Goal: Transaction & Acquisition: Purchase product/service

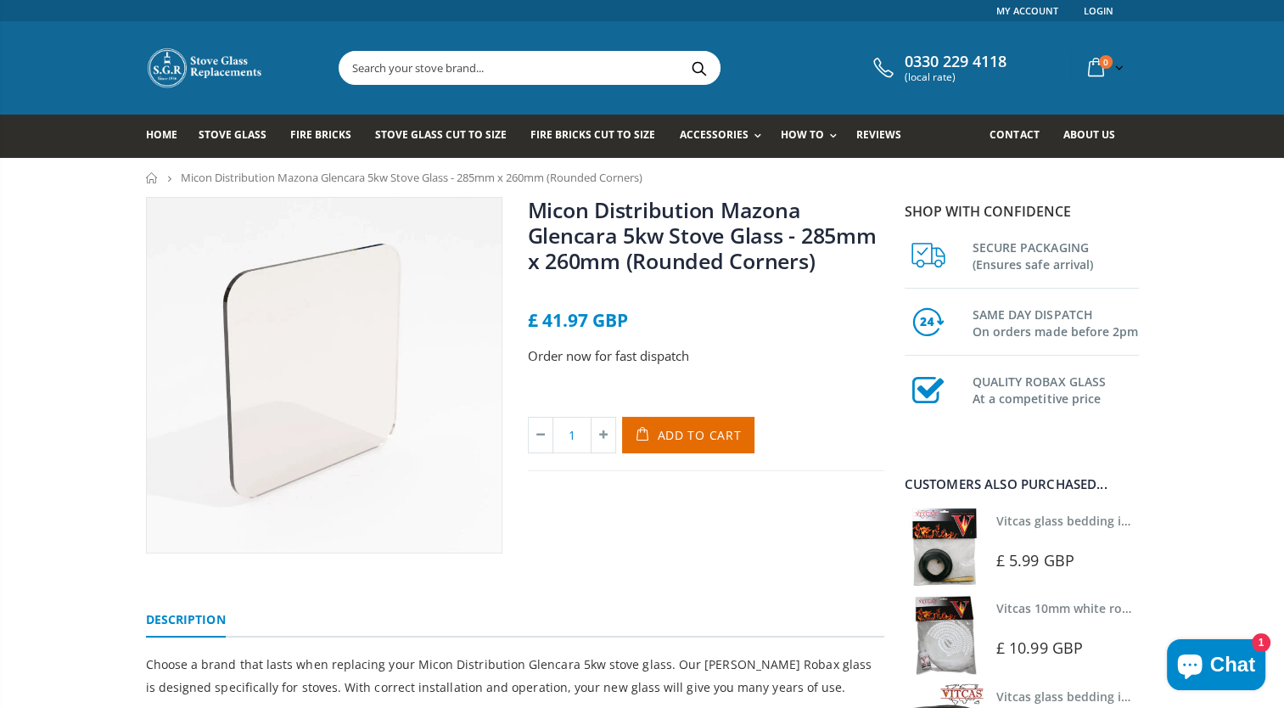
click at [796, 327] on div "£ 41.97 GBP" at bounding box center [706, 320] width 356 height 19
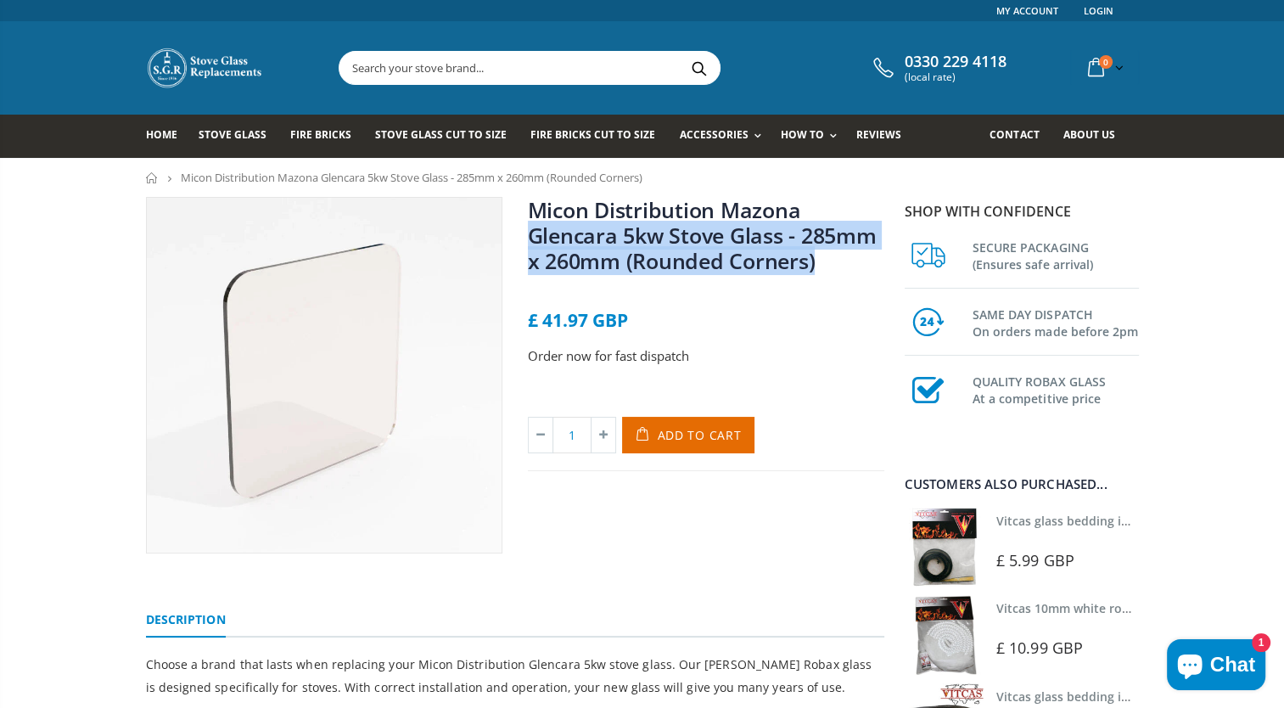
drag, startPoint x: 817, startPoint y: 262, endPoint x: 529, endPoint y: 236, distance: 288.9
click at [529, 236] on h1 "Micon Distribution Mazona Glencara 5kw Stove Glass - 285mm x 260mm (Rounded Cor…" at bounding box center [706, 238] width 356 height 83
copy link "Glencara 5kw Stove Glass - 285mm x 260mm (Rounded Corners)"
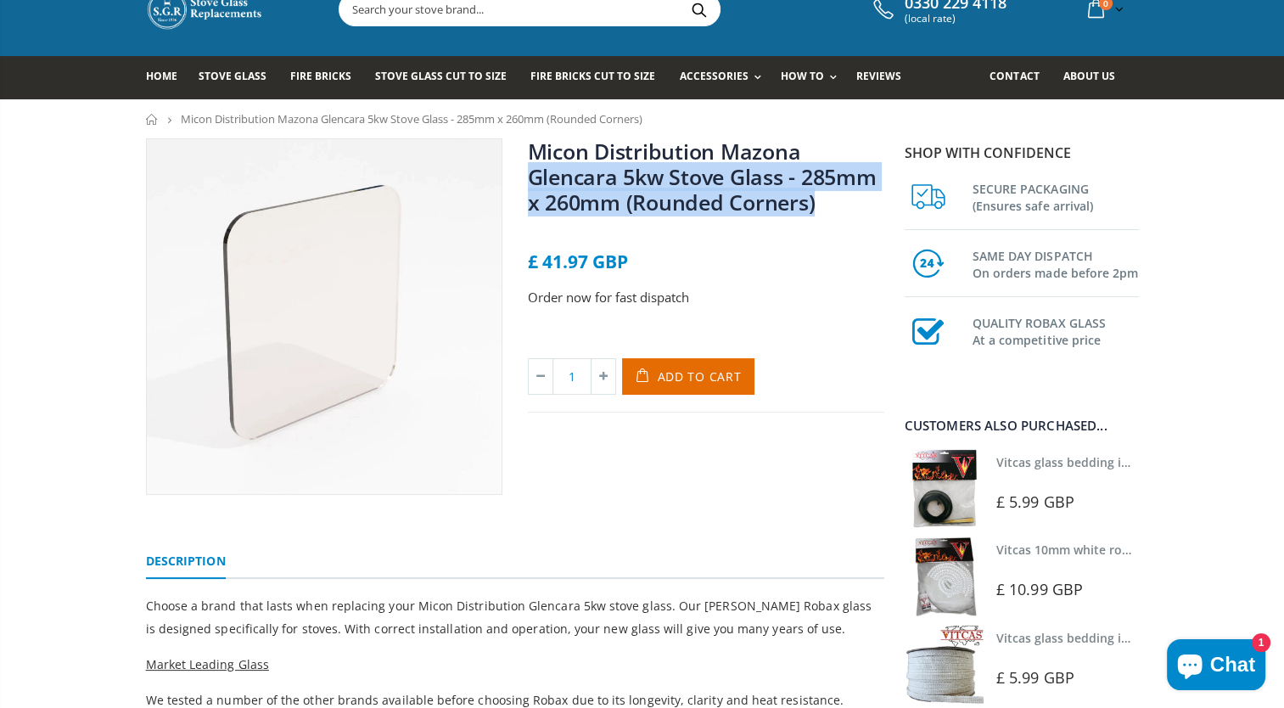
scroll to position [170, 0]
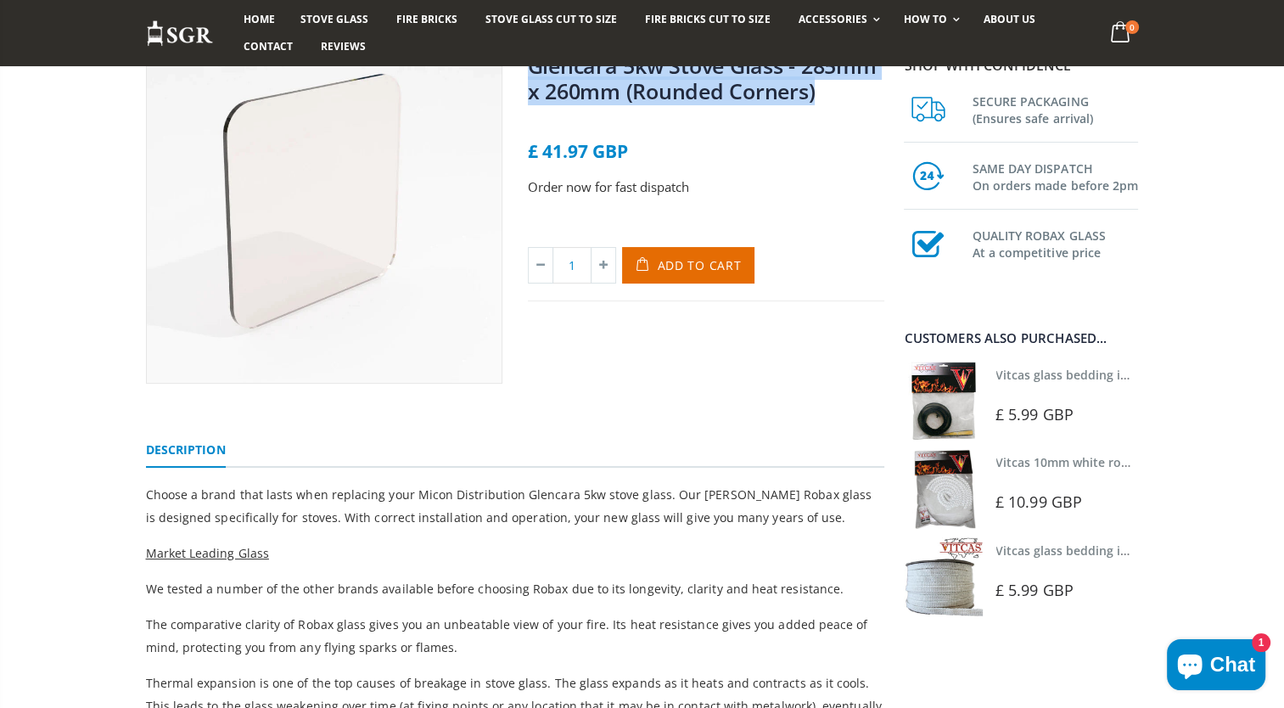
click at [1058, 377] on link "Vitcas glass bedding in tape - 2mm x 10mm x 2 meters" at bounding box center [1154, 375] width 317 height 16
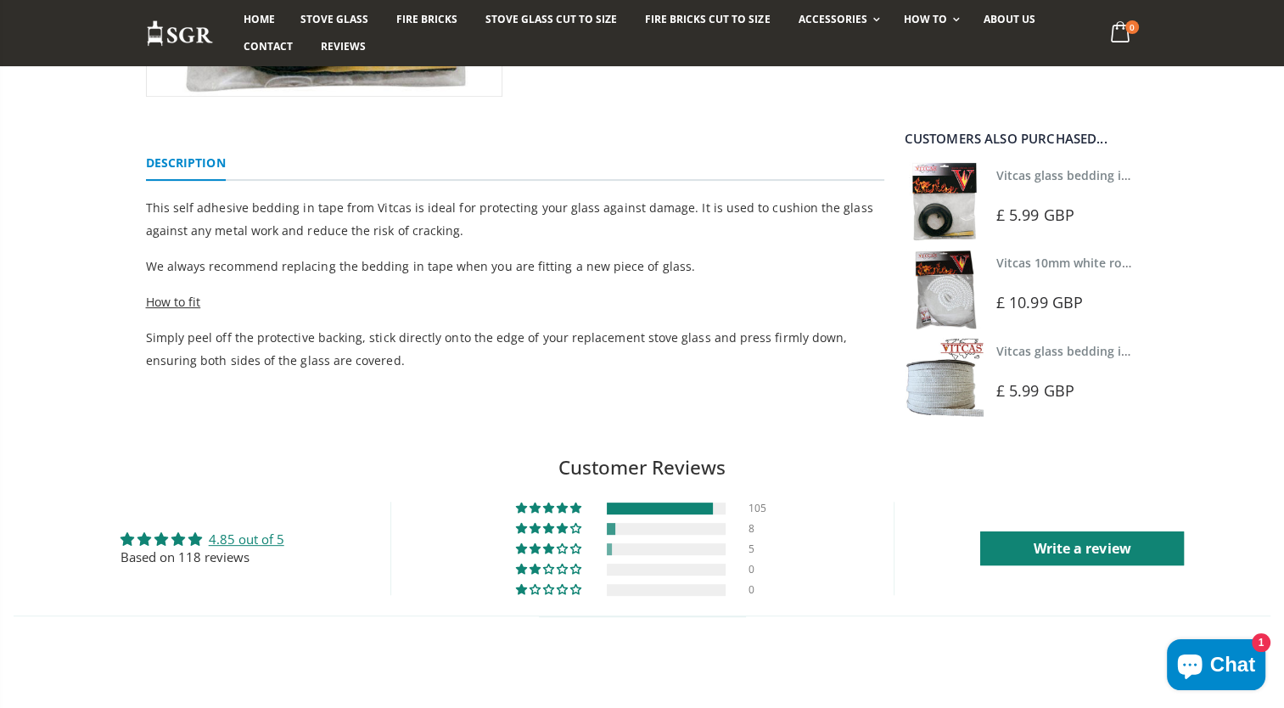
scroll to position [509, 0]
